Goal: Task Accomplishment & Management: Complete application form

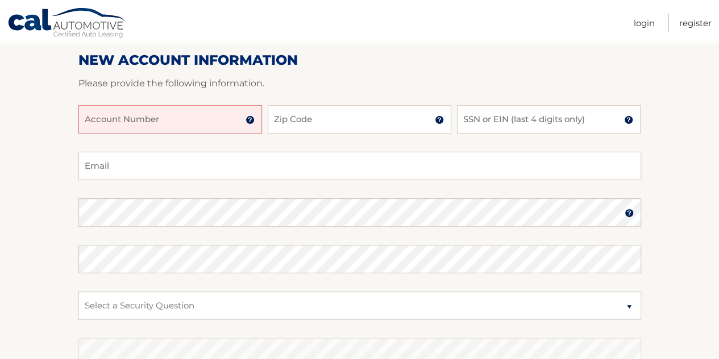
scroll to position [142, 0]
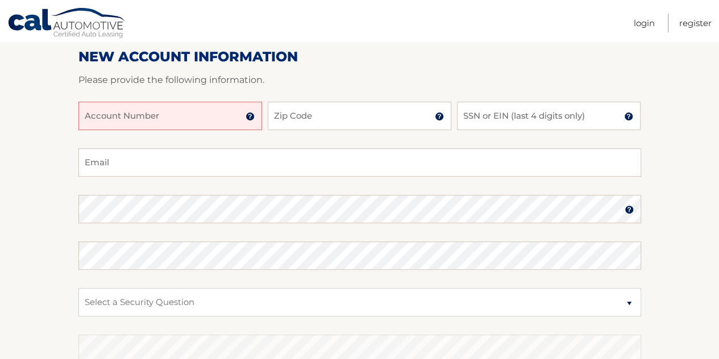
click at [251, 118] on img at bounding box center [250, 116] width 9 height 9
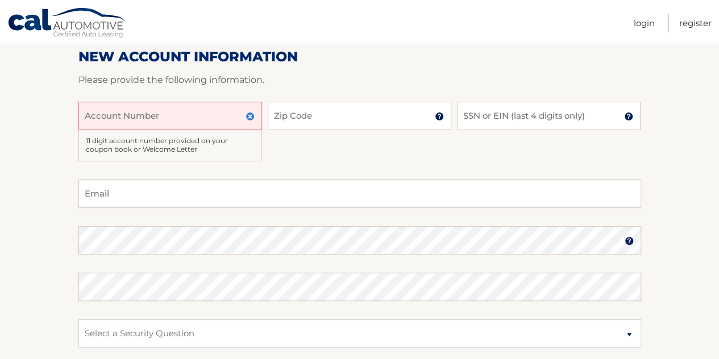
click at [251, 118] on img at bounding box center [250, 116] width 9 height 9
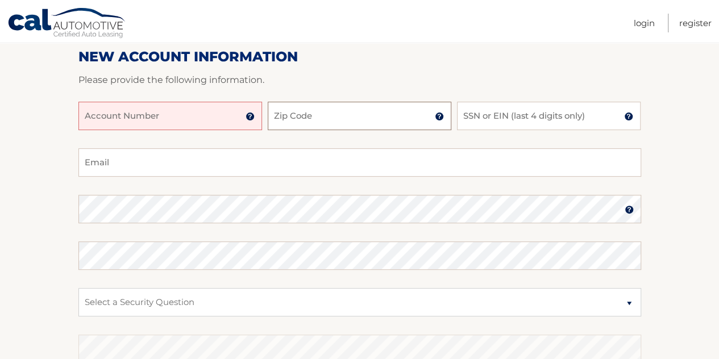
click at [346, 117] on input "Zip Code" at bounding box center [360, 116] width 184 height 28
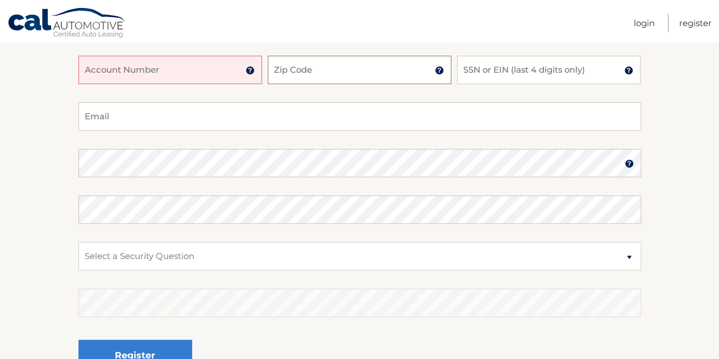
scroll to position [189, 0]
click at [142, 119] on input "Email" at bounding box center [359, 115] width 563 height 28
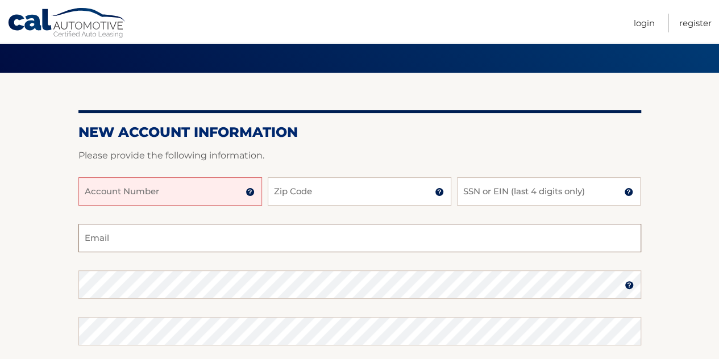
scroll to position [67, 0]
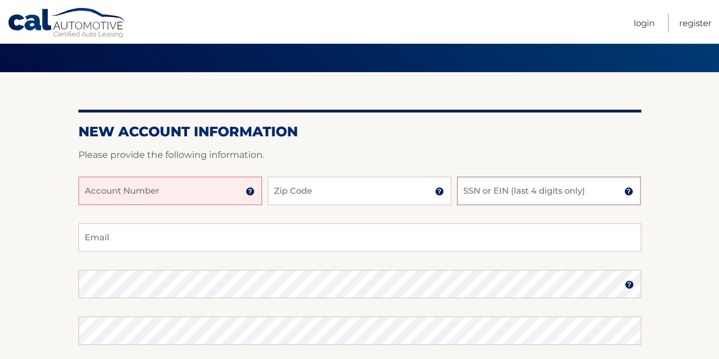
click at [505, 203] on input "SSN or EIN (last 4 digits only)" at bounding box center [549, 191] width 184 height 28
click at [185, 189] on input "Account Number" at bounding box center [170, 191] width 184 height 28
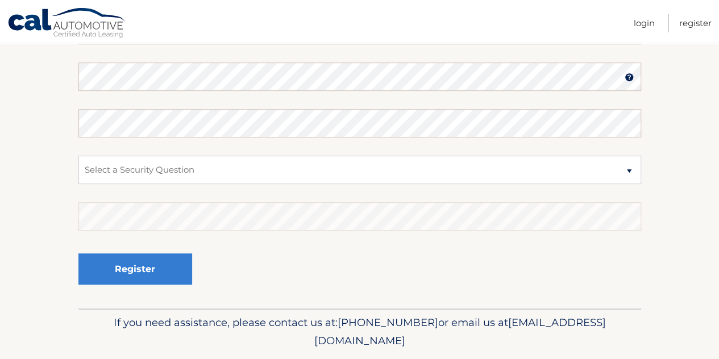
scroll to position [279, 0]
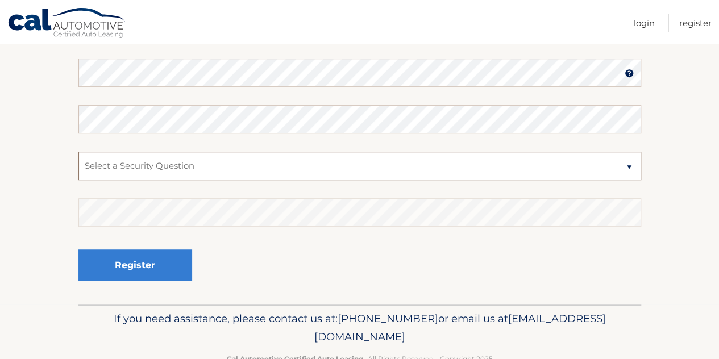
click at [237, 168] on select "Select a Security Question What was the name of your elementary school? What is…" at bounding box center [359, 166] width 563 height 28
click at [262, 287] on fieldset "Email Password Password should be a minimum of 6 characters and is case sensiti…" at bounding box center [359, 158] width 563 height 293
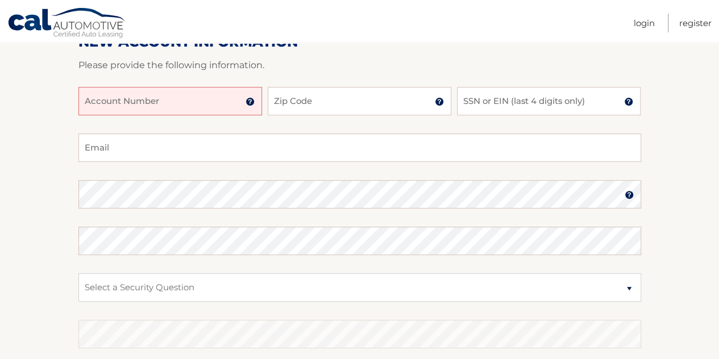
scroll to position [119, 0]
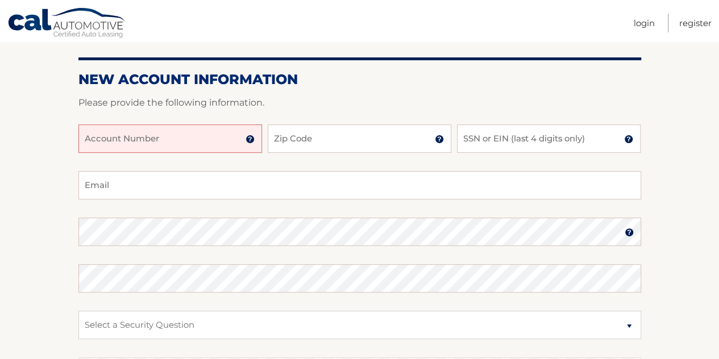
click at [207, 150] on input "Account Number" at bounding box center [170, 139] width 184 height 28
click at [62, 230] on section "New Account Information Please provide the following information. Account Numbe…" at bounding box center [359, 242] width 719 height 444
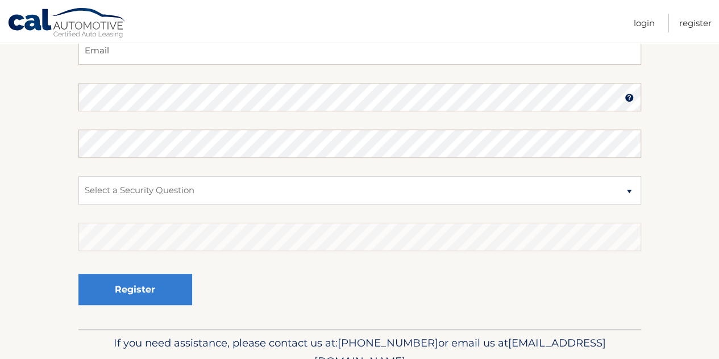
scroll to position [262, 0]
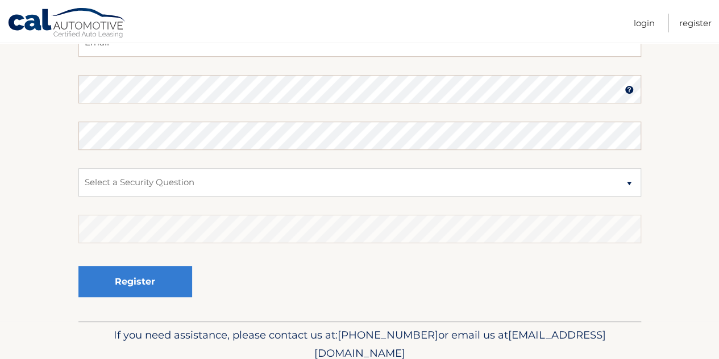
click at [6, 202] on section "New Account Information Please provide the following information. Account Numbe…" at bounding box center [359, 99] width 719 height 444
click at [1, 202] on section "New Account Information Please provide the following information. Account Numbe…" at bounding box center [359, 99] width 719 height 444
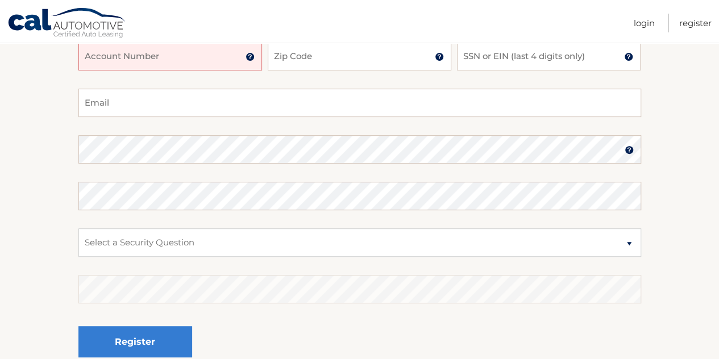
scroll to position [206, 0]
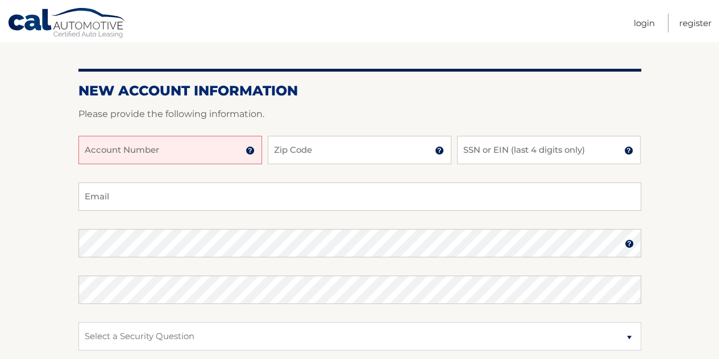
scroll to position [109, 0]
click at [252, 147] on img at bounding box center [250, 149] width 9 height 9
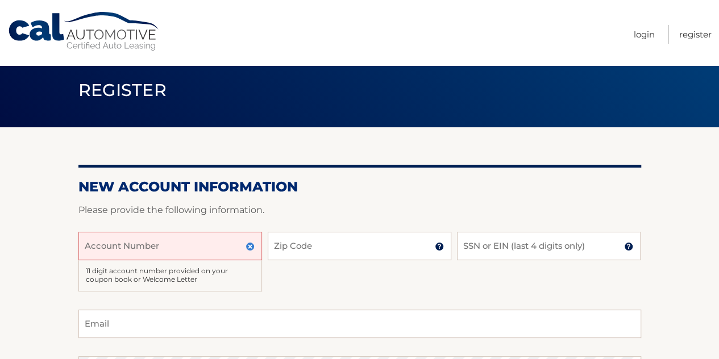
scroll to position [0, 0]
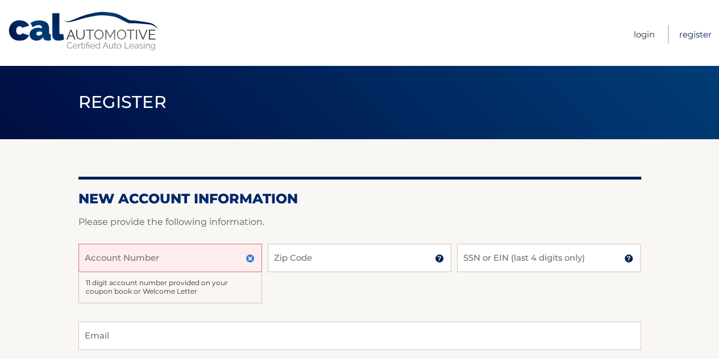
click at [702, 39] on link "Register" at bounding box center [695, 34] width 32 height 19
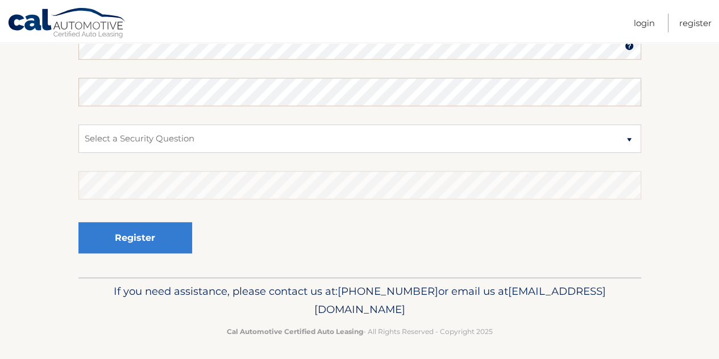
scroll to position [310, 0]
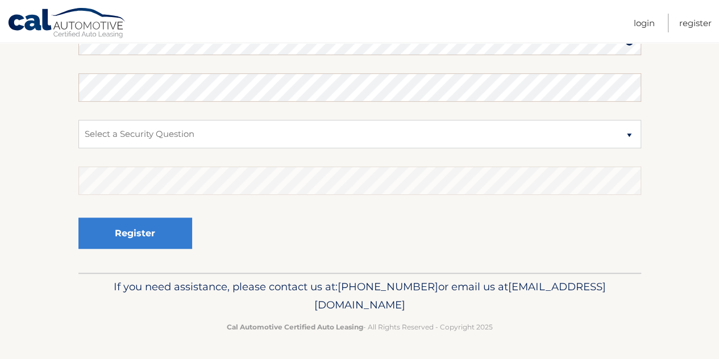
drag, startPoint x: 461, startPoint y: 305, endPoint x: 261, endPoint y: 308, distance: 199.6
click at [261, 308] on p "If you need assistance, please contact us at: 609-807-3200 or email us at Custo…" at bounding box center [360, 296] width 548 height 36
copy span "[EMAIL_ADDRESS][DOMAIN_NAME]"
